Goal: Task Accomplishment & Management: Manage account settings

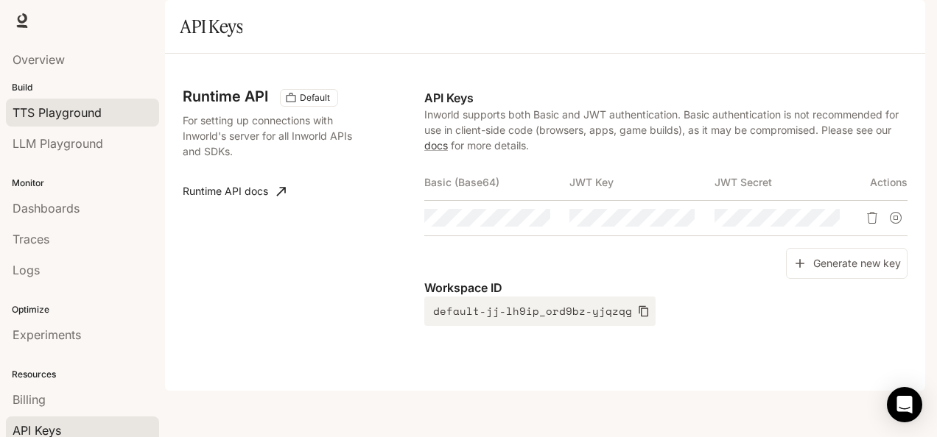
click at [82, 116] on span "TTS Playground" at bounding box center [57, 113] width 89 height 18
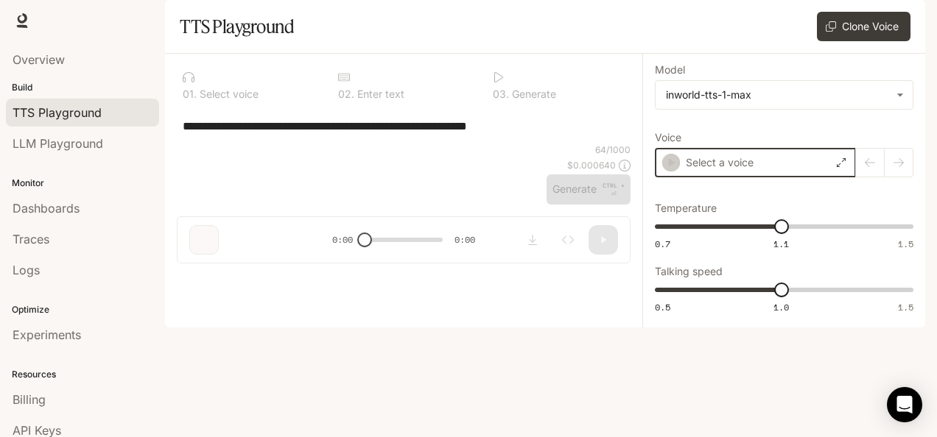
click at [675, 170] on icon "button" at bounding box center [671, 162] width 15 height 15
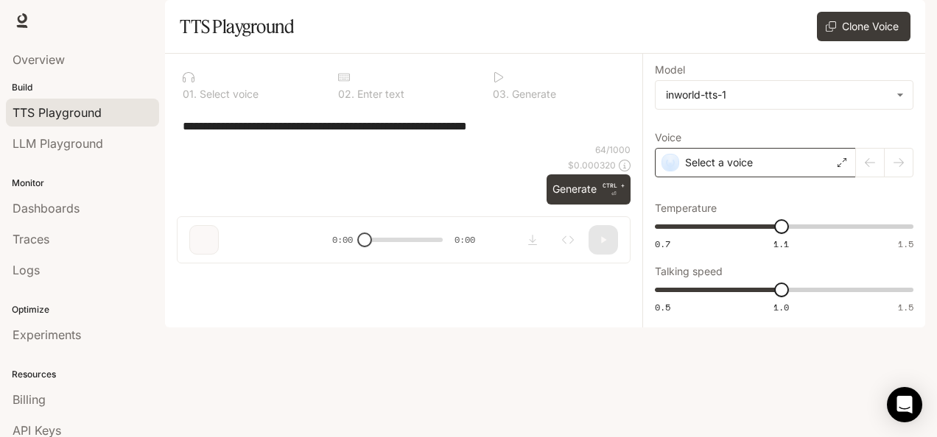
type input "**********"
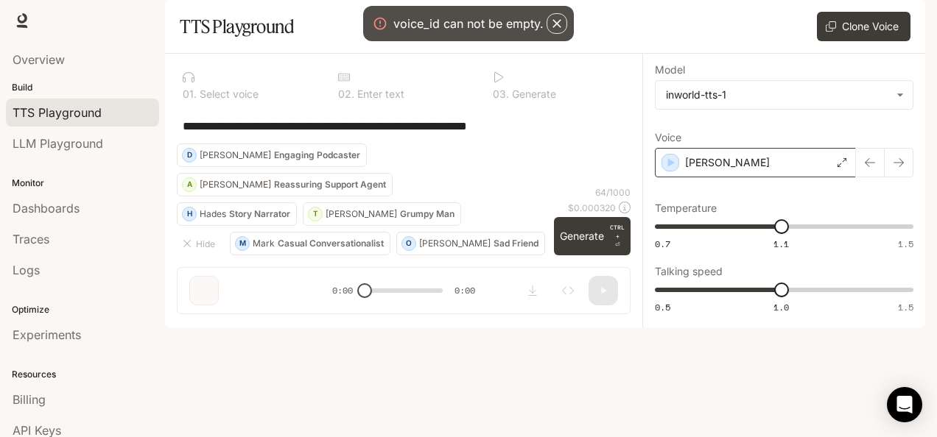
click at [846, 178] on div "[PERSON_NAME]" at bounding box center [755, 162] width 201 height 29
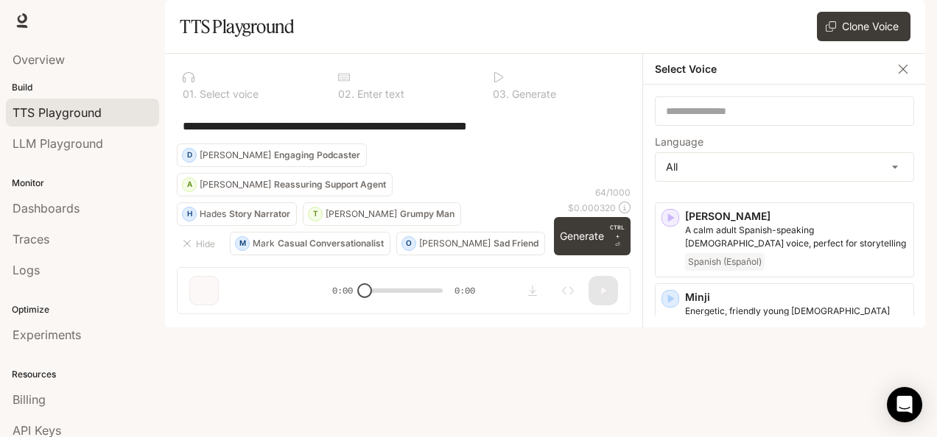
scroll to position [2367, 0]
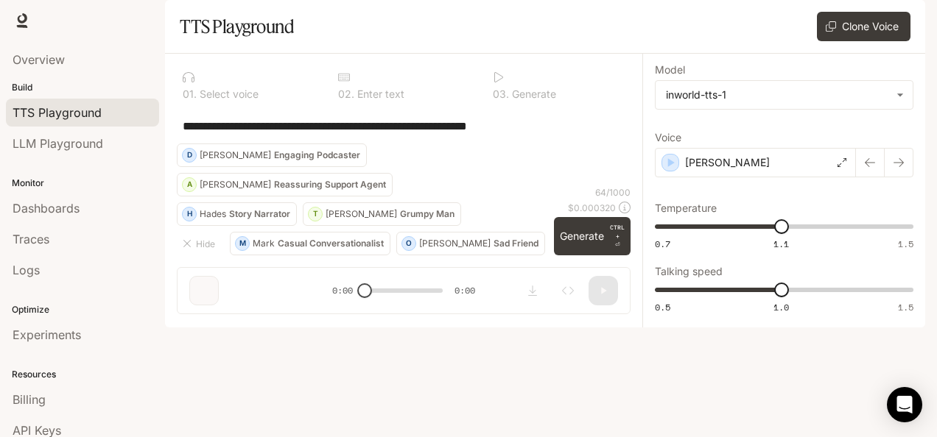
drag, startPoint x: 365, startPoint y: 392, endPoint x: 423, endPoint y: 388, distance: 57.6
click at [423, 326] on div "**********" at bounding box center [403, 190] width 477 height 273
click at [57, 69] on link "Overview" at bounding box center [82, 60] width 153 height 28
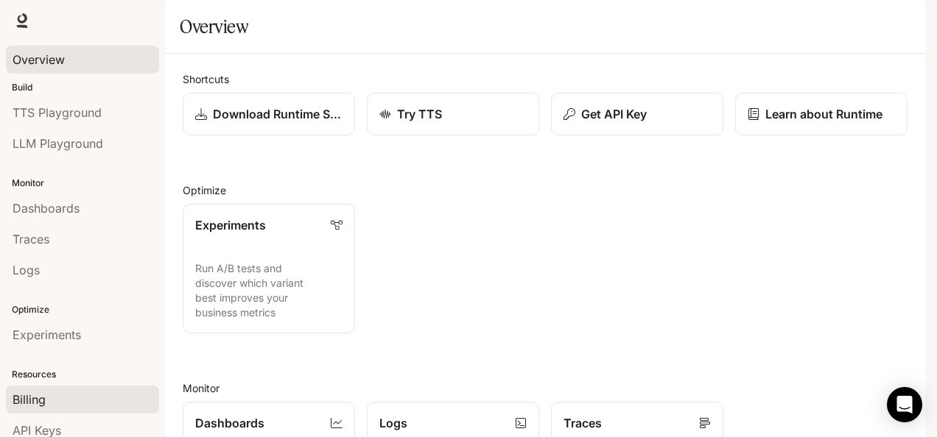
click at [24, 405] on link "Billing" at bounding box center [82, 400] width 153 height 28
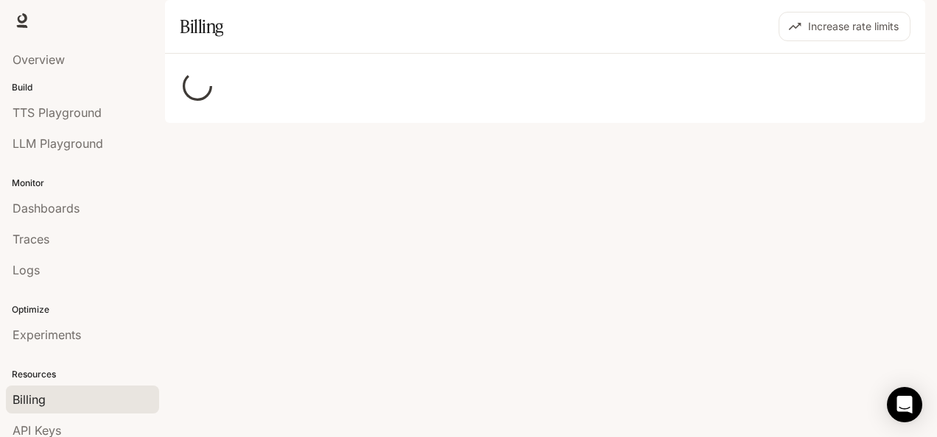
scroll to position [68, 0]
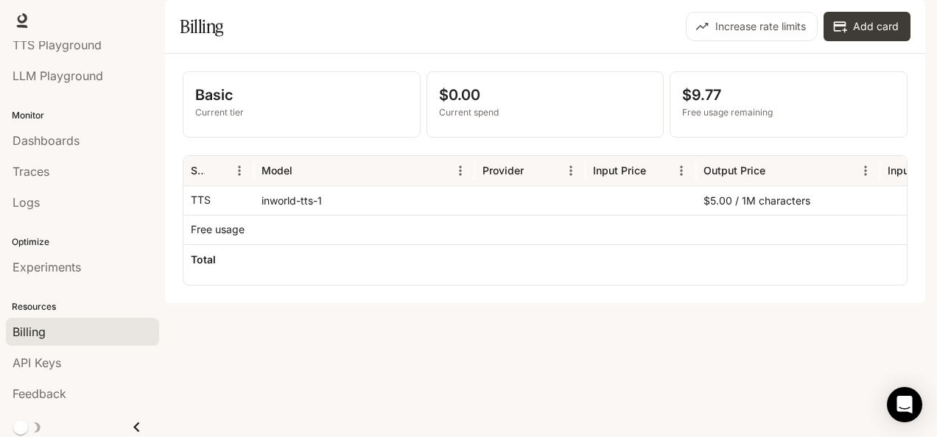
click at [277, 215] on div "inworld-tts-1" at bounding box center [364, 200] width 221 height 29
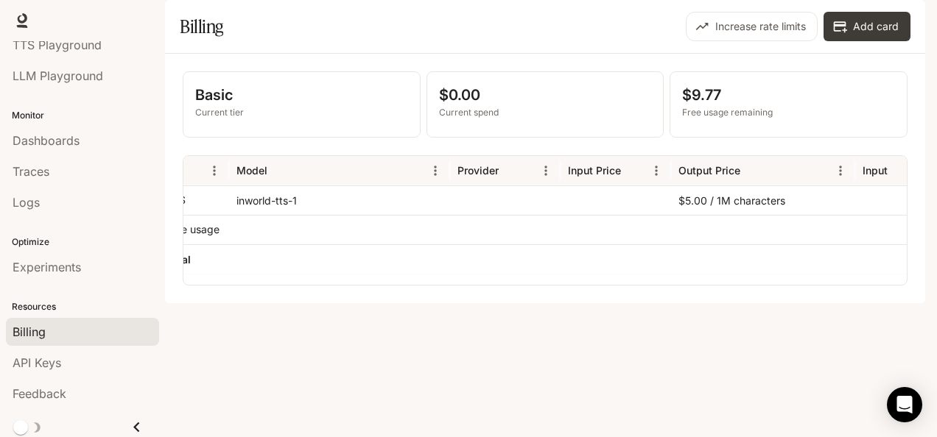
scroll to position [0, 0]
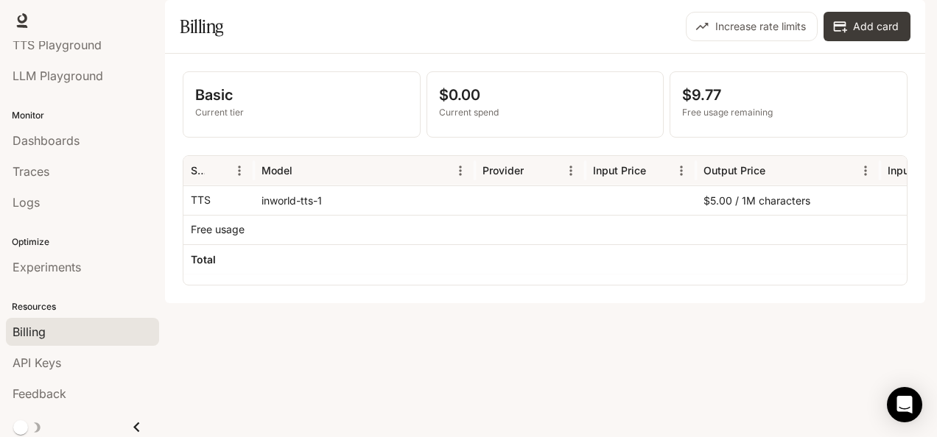
click at [750, 119] on p "Free usage remaining" at bounding box center [788, 112] width 213 height 13
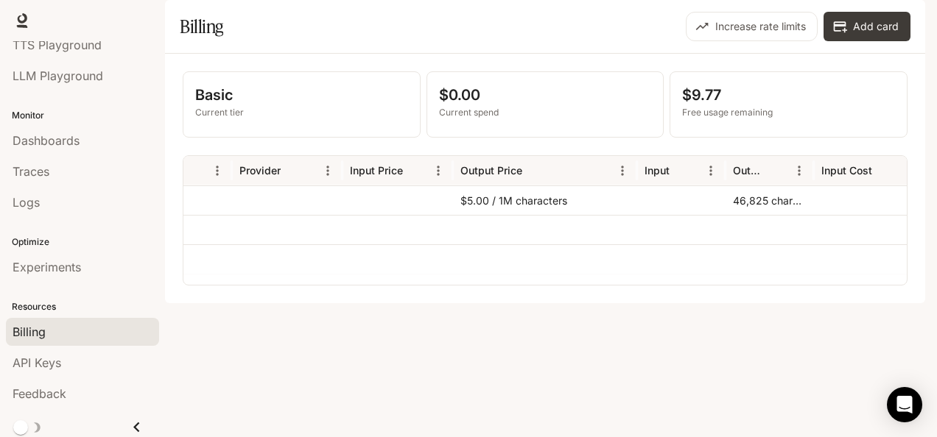
scroll to position [0, 246]
click at [822, 215] on div at bounding box center [866, 200] width 110 height 29
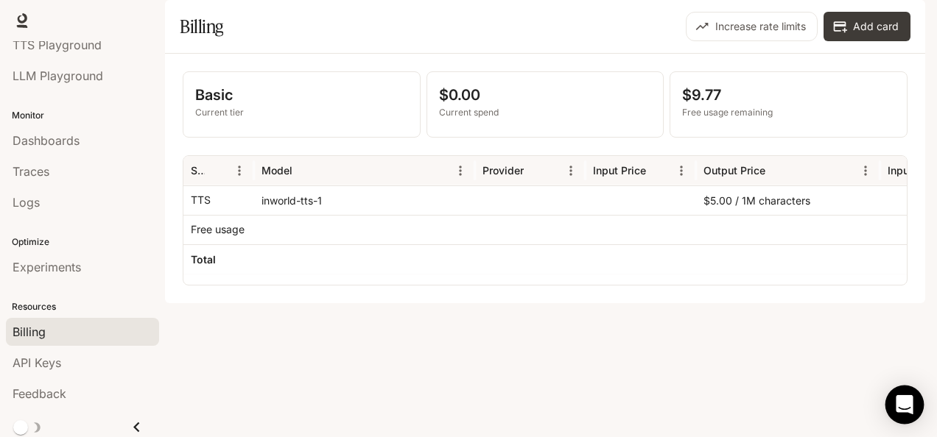
click at [900, 390] on div "Open Intercom Messenger" at bounding box center [904, 405] width 39 height 39
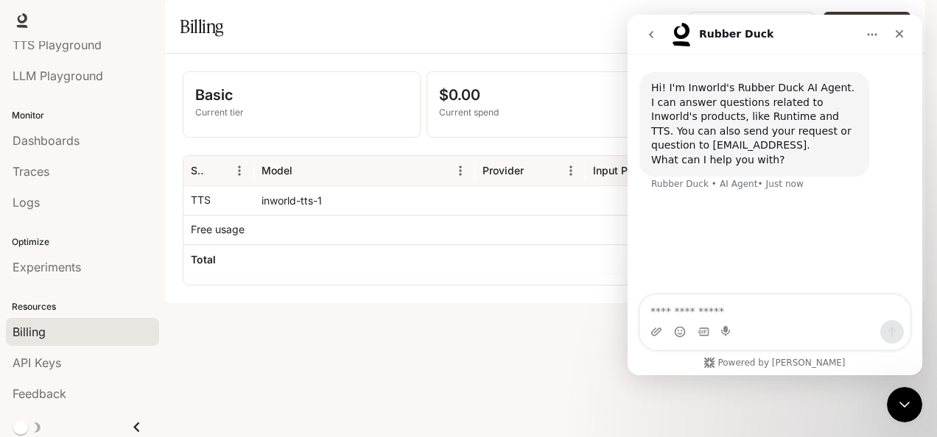
click at [689, 313] on textarea "Ask a question…" at bounding box center [775, 307] width 270 height 25
click at [451, 41] on div "Billing" at bounding box center [361, 26] width 362 height 29
click at [892, 31] on div "Close" at bounding box center [899, 34] width 27 height 27
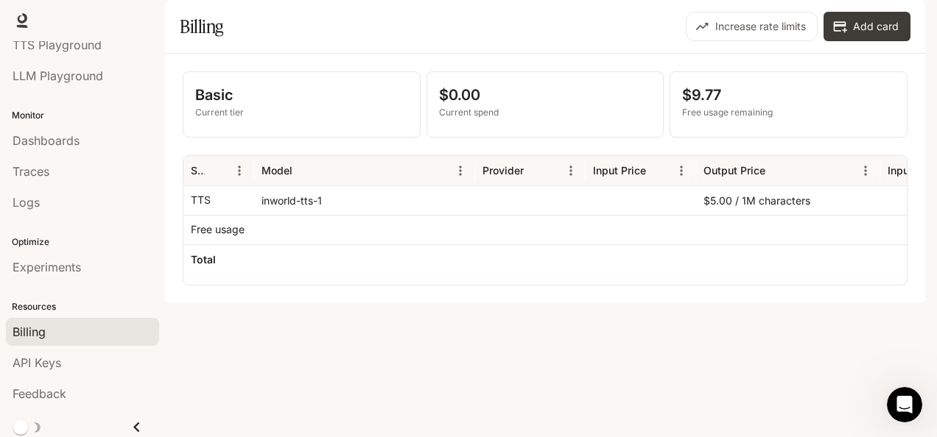
click at [773, 25] on span "Runtime" at bounding box center [765, 21] width 39 height 18
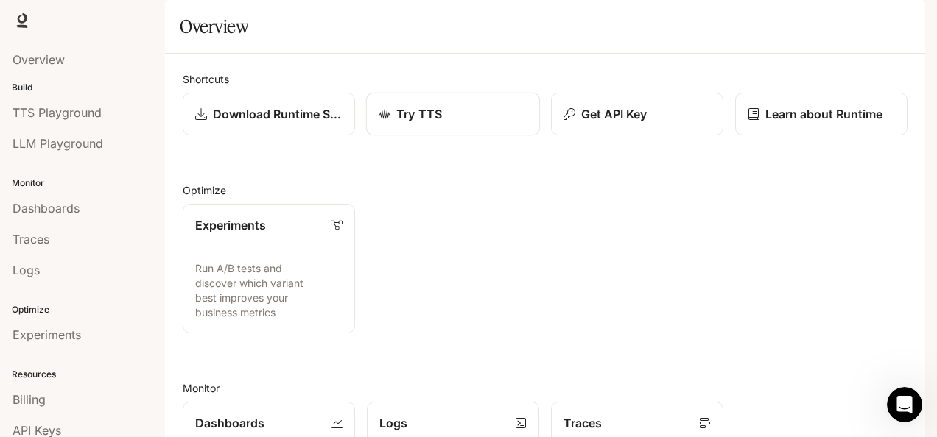
click at [449, 123] on div "Try TTS" at bounding box center [453, 114] width 149 height 18
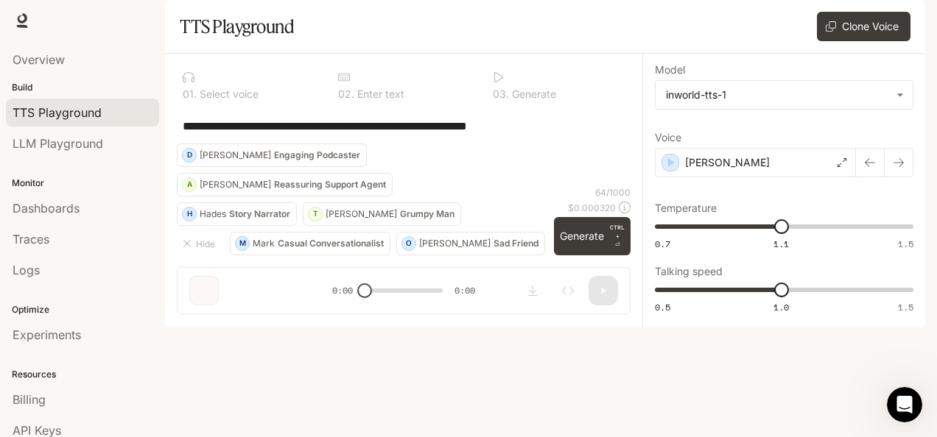
click at [751, 30] on link "Runtime Runtime" at bounding box center [766, 20] width 54 height 29
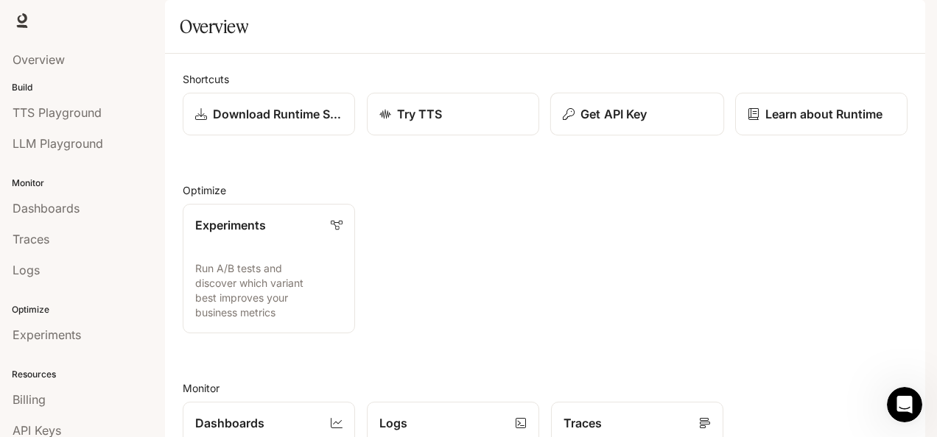
click at [636, 136] on button "Get API Key" at bounding box center [637, 114] width 174 height 43
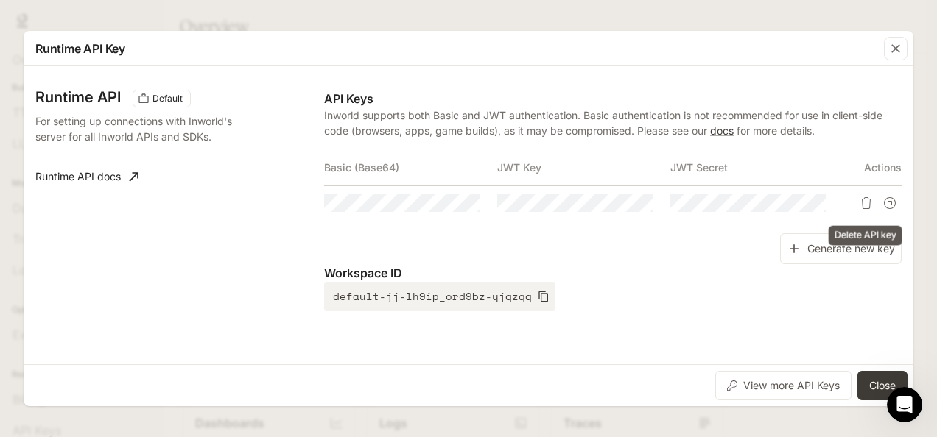
click at [871, 205] on icon "Delete API key" at bounding box center [866, 203] width 12 height 12
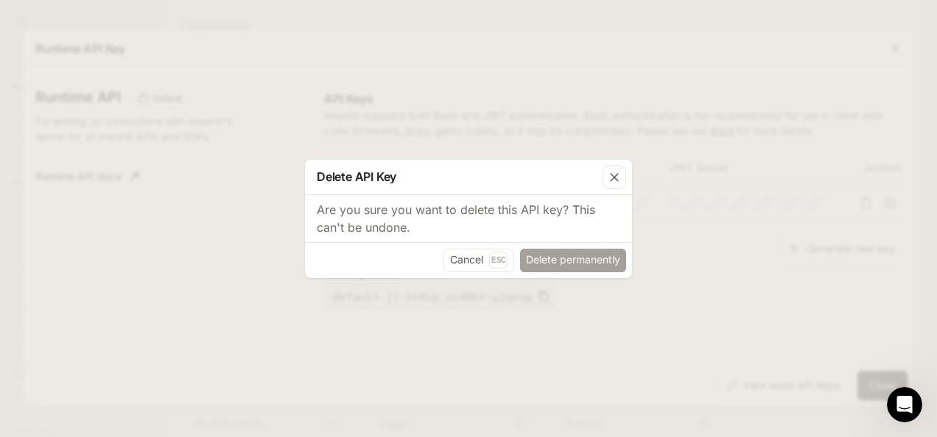
click at [546, 268] on button "Delete permanently" at bounding box center [573, 261] width 106 height 24
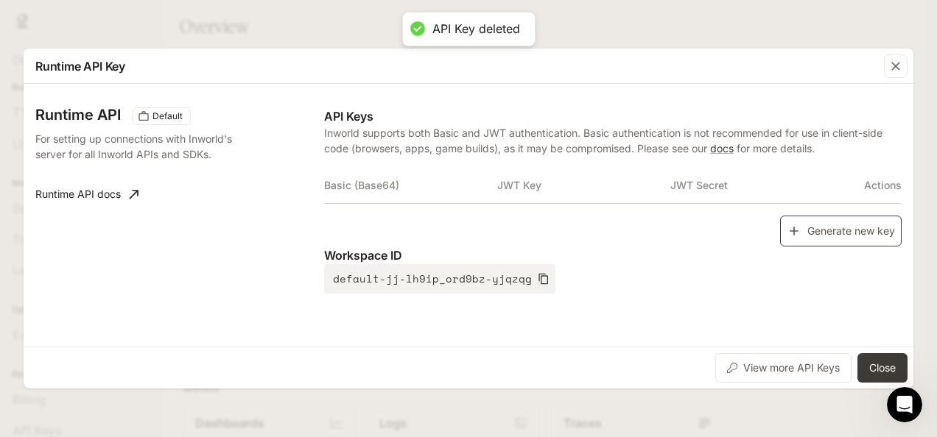
click at [834, 237] on button "Generate new key" at bounding box center [841, 232] width 122 height 32
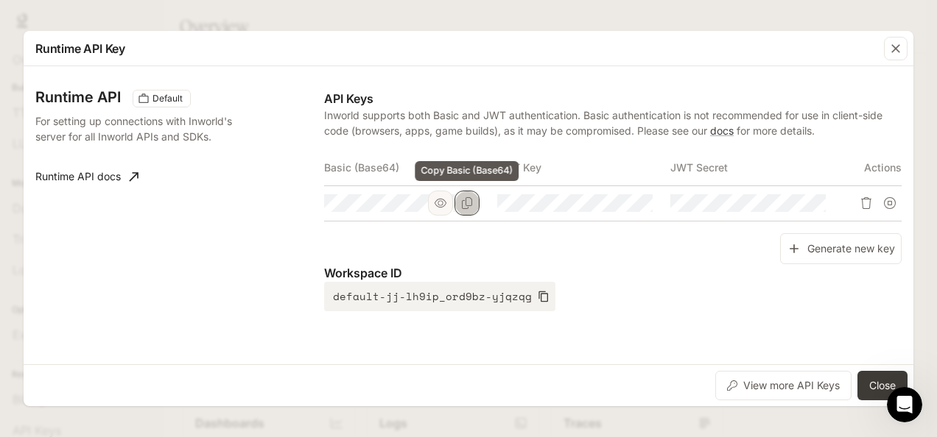
click at [468, 202] on icon "Copy Basic (Base64)" at bounding box center [467, 203] width 12 height 12
click at [469, 205] on icon "Copy Basic (Base64)" at bounding box center [467, 203] width 12 height 12
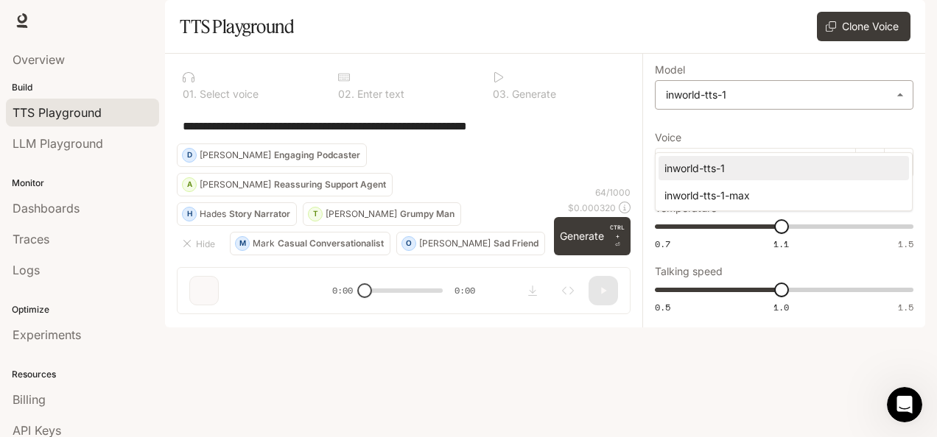
click at [703, 130] on body "**********" at bounding box center [468, 218] width 937 height 437
click at [711, 200] on div "inworld-tts-1-max" at bounding box center [780, 195] width 233 height 15
type input "**********"
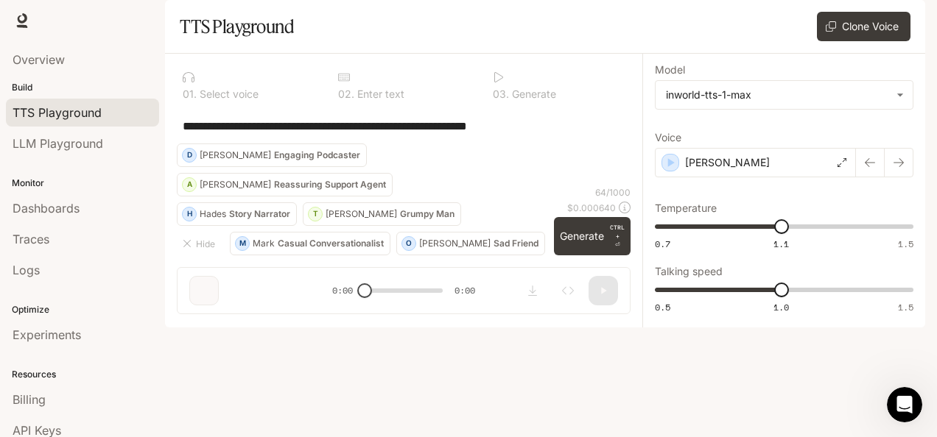
click at [532, 144] on div "**********" at bounding box center [404, 125] width 454 height 35
click at [189, 83] on icon at bounding box center [189, 77] width 12 height 12
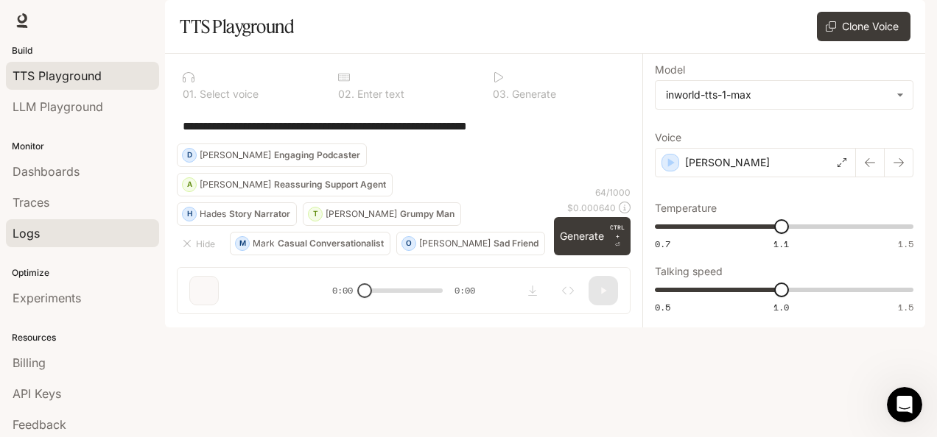
scroll to position [68, 0]
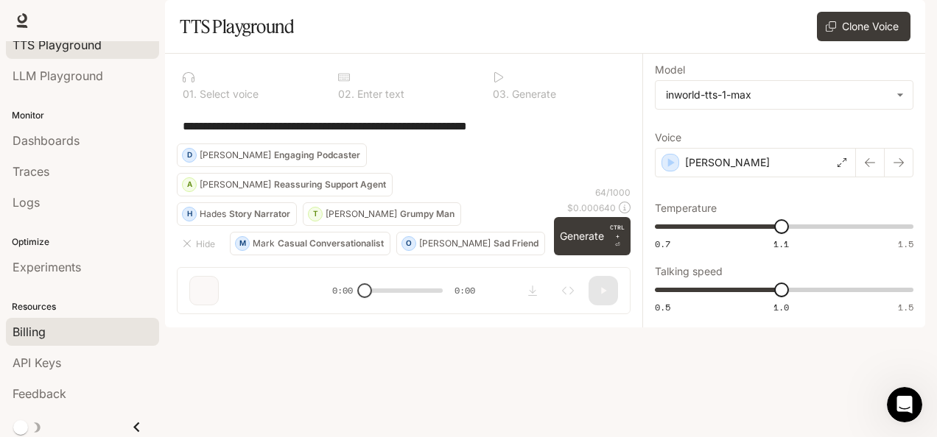
click at [81, 331] on div "Billing" at bounding box center [83, 332] width 140 height 18
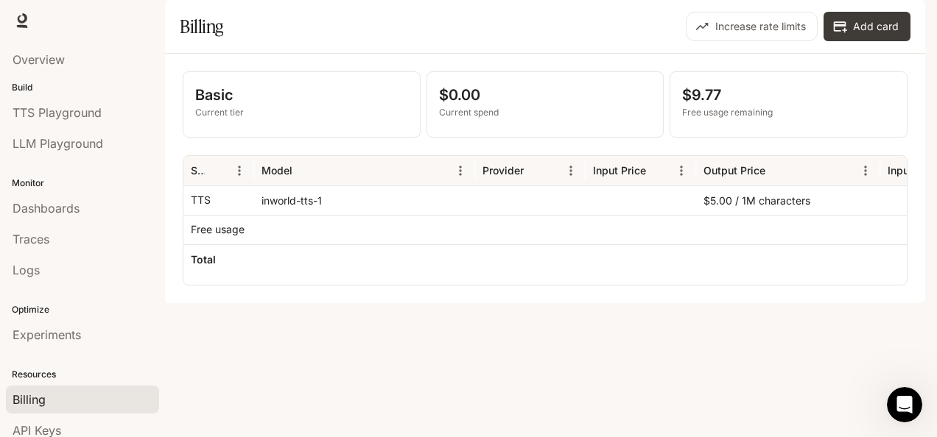
click at [278, 215] on div "inworld-tts-1" at bounding box center [364, 200] width 221 height 29
click at [717, 177] on div "Output Price" at bounding box center [734, 170] width 62 height 13
click at [773, 175] on icon "Sort" at bounding box center [778, 171] width 10 height 10
click at [865, 175] on icon "Menu" at bounding box center [865, 171] width 2 height 10
click at [616, 245] on div at bounding box center [641, 229] width 110 height 29
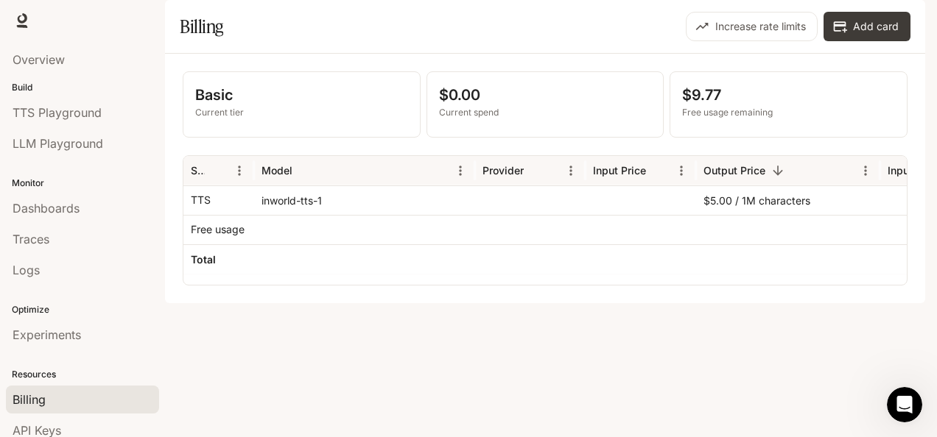
click at [613, 245] on div at bounding box center [641, 229] width 110 height 29
click at [718, 119] on p "Free usage remaining" at bounding box center [788, 112] width 213 height 13
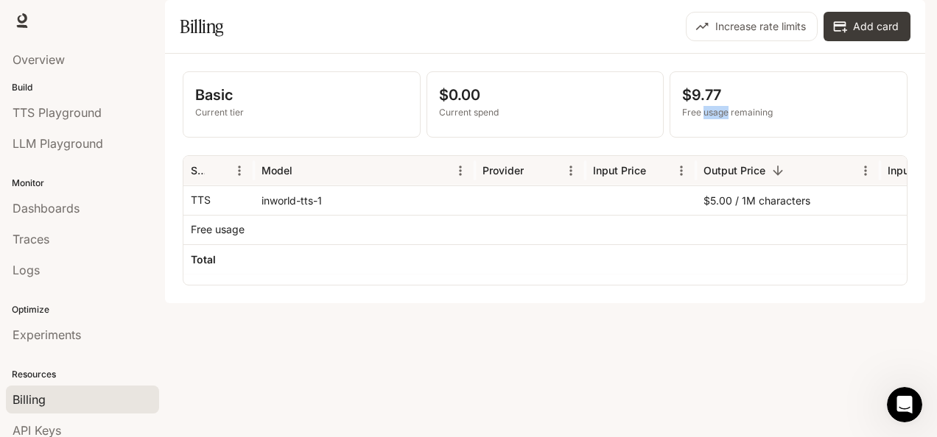
click at [765, 14] on span "Runtime" at bounding box center [765, 21] width 39 height 18
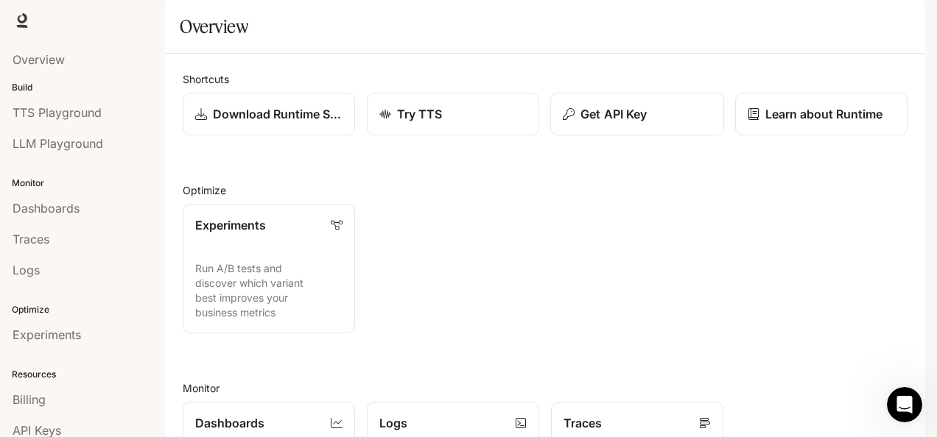
click at [659, 123] on div "Get API Key" at bounding box center [637, 114] width 149 height 18
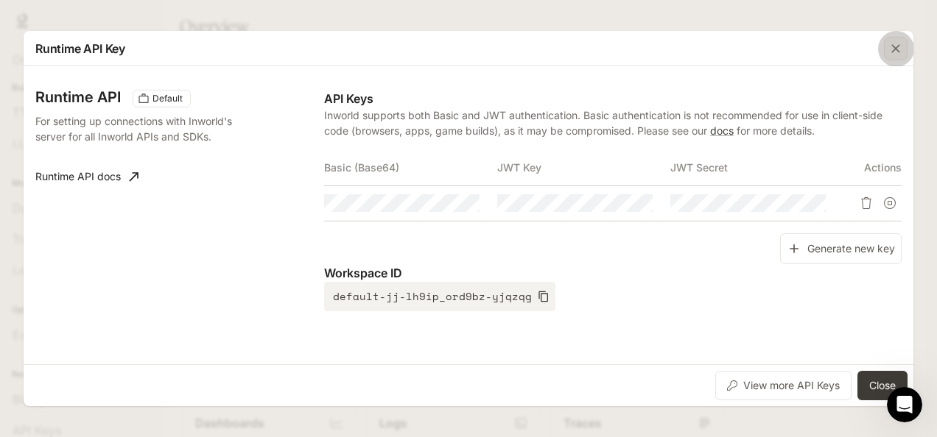
click at [894, 51] on icon "button" at bounding box center [895, 48] width 9 height 9
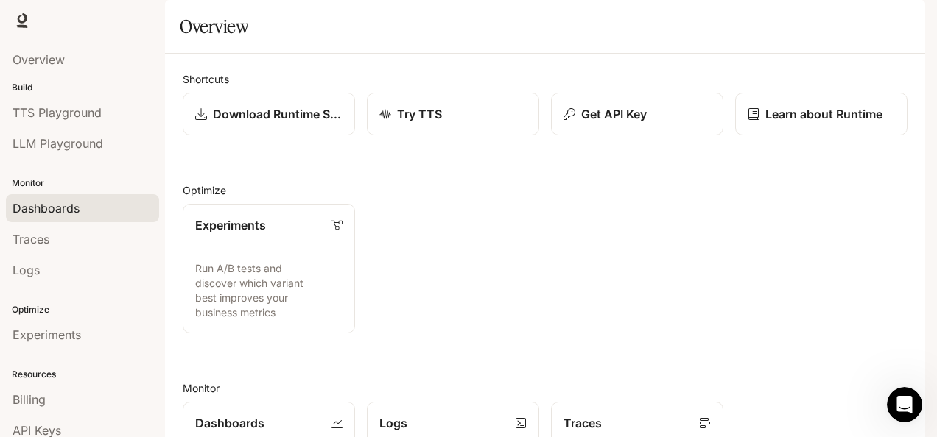
scroll to position [25, 0]
click at [63, 213] on span "Dashboards" at bounding box center [46, 209] width 67 height 18
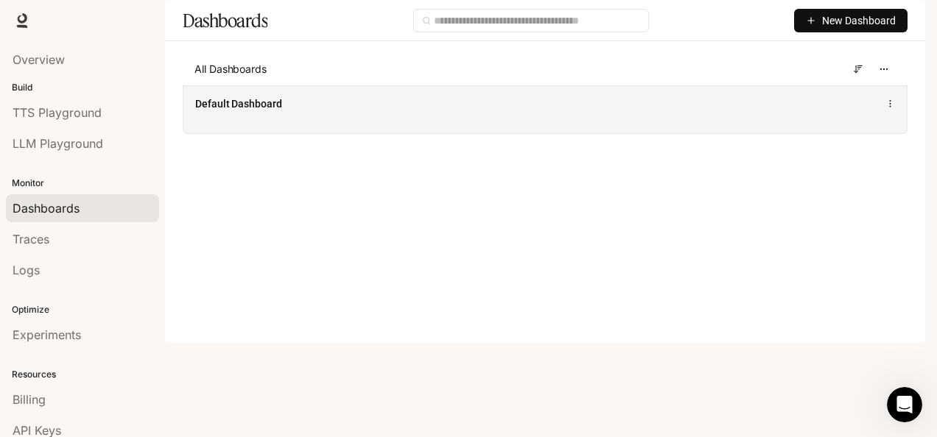
click at [318, 133] on div "Default Dashboard" at bounding box center [544, 109] width 723 height 48
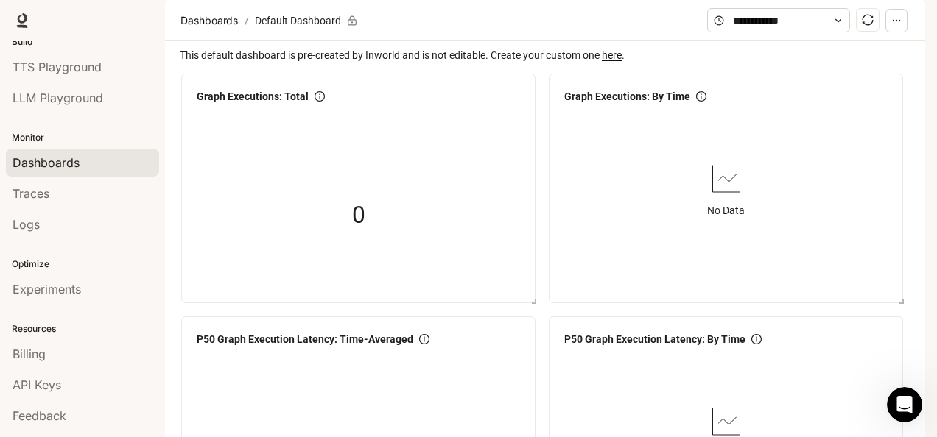
scroll to position [68, 0]
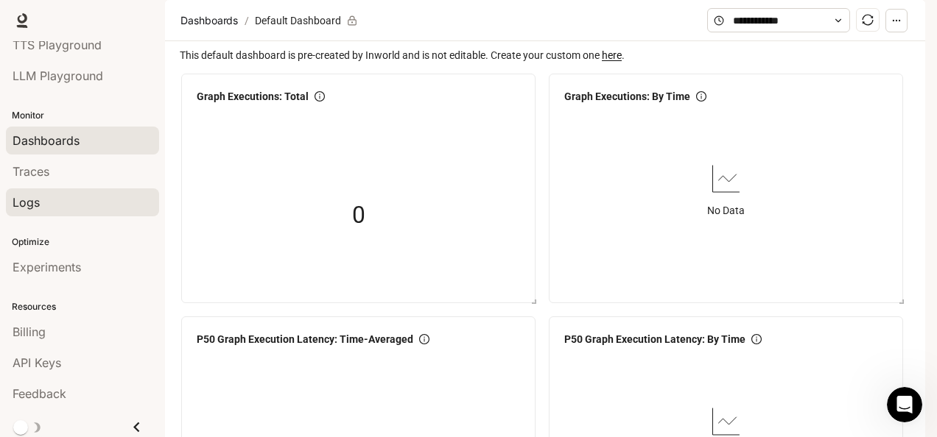
click at [32, 201] on span "Logs" at bounding box center [26, 203] width 27 height 18
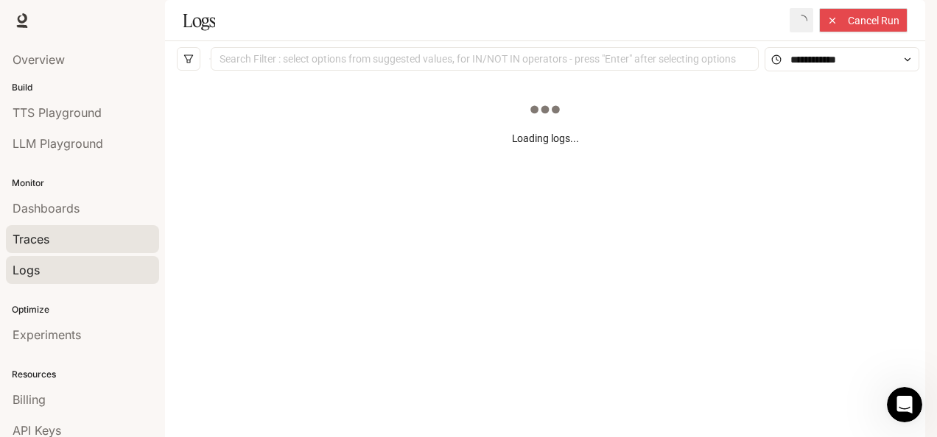
scroll to position [68, 0]
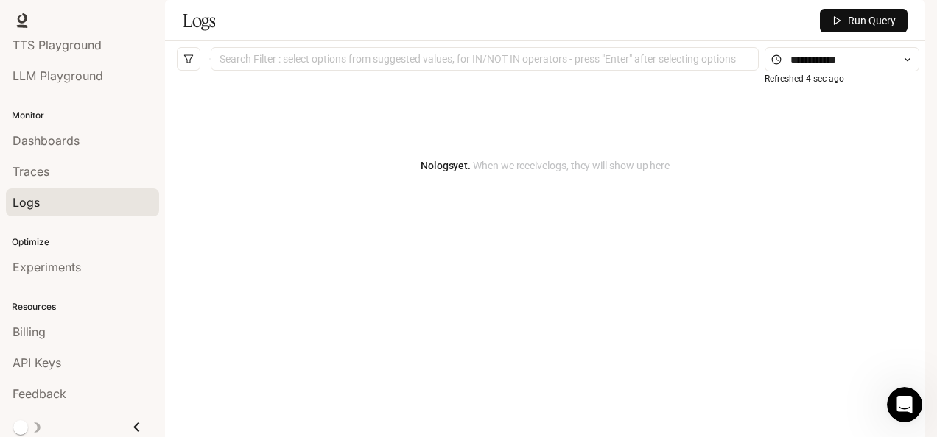
drag, startPoint x: 63, startPoint y: 309, endPoint x: 52, endPoint y: 345, distance: 37.5
click at [52, 345] on div "Resources Billing API Keys Feedback" at bounding box center [82, 349] width 165 height 127
click at [52, 348] on li "API Keys" at bounding box center [82, 363] width 165 height 31
click at [53, 338] on link "Billing" at bounding box center [82, 332] width 153 height 28
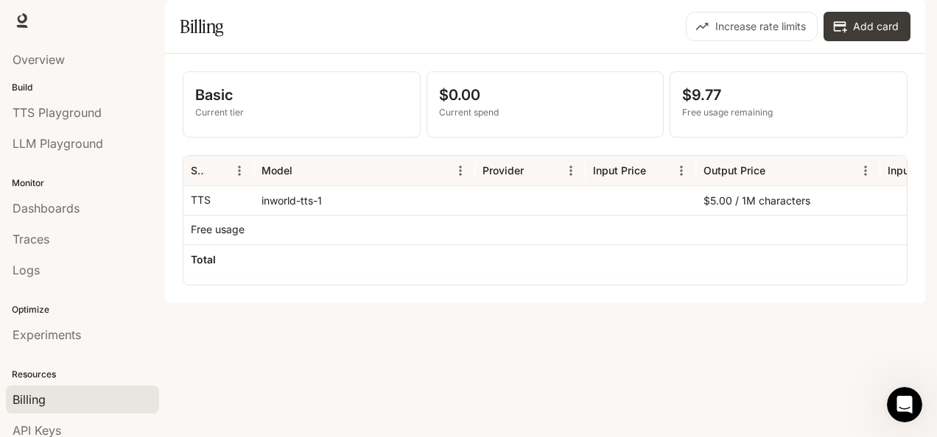
click at [530, 18] on div "Runtime Runtime Documentation Documentation" at bounding box center [468, 20] width 937 height 41
click at [908, 28] on img "button" at bounding box center [904, 20] width 21 height 21
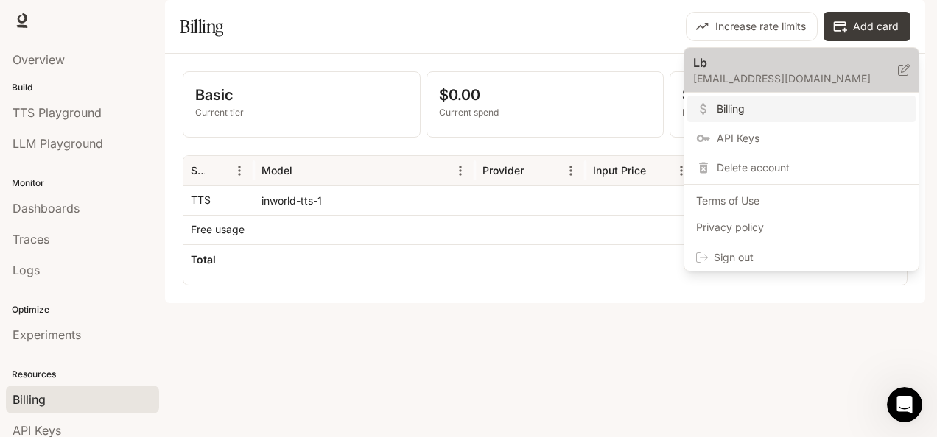
click at [754, 84] on p "[EMAIL_ADDRESS][DOMAIN_NAME]" at bounding box center [795, 78] width 205 height 15
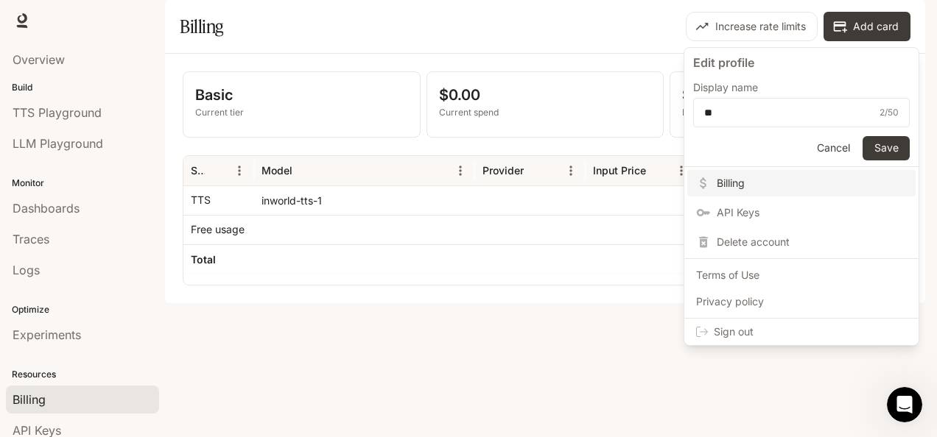
click at [732, 326] on span "Sign out" at bounding box center [810, 332] width 193 height 15
